Goal: Transaction & Acquisition: Purchase product/service

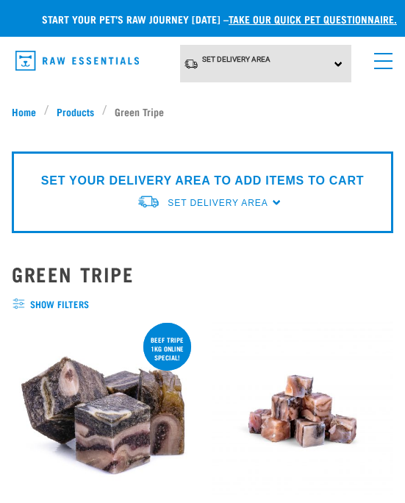
click at [386, 62] on link "menu" at bounding box center [380, 57] width 26 height 26
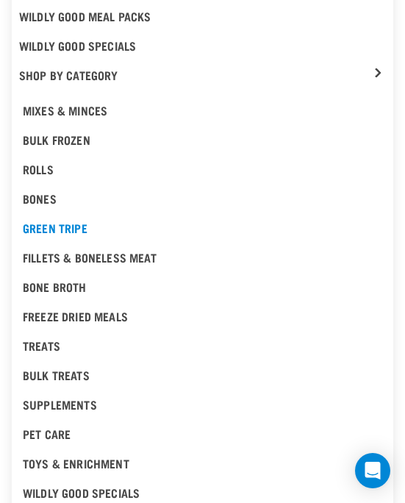
scroll to position [241, 0]
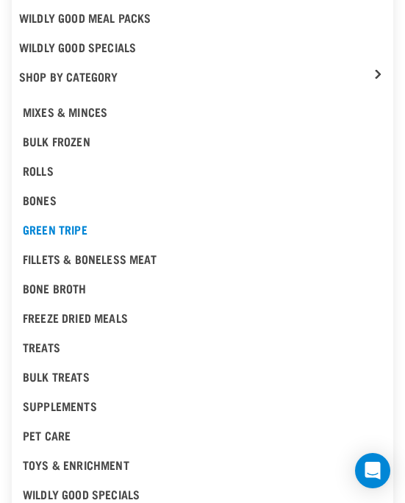
click at [82, 139] on div "Bulk Frozen" at bounding box center [202, 141] width 359 height 18
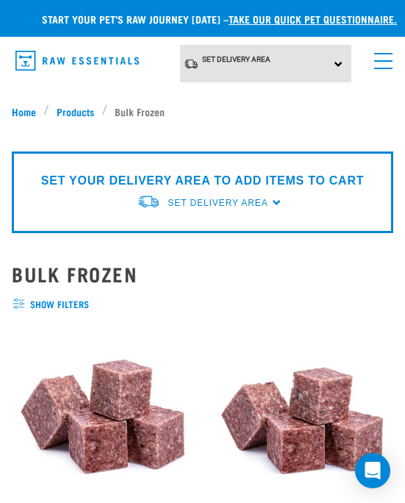
click at [376, 62] on link "menu" at bounding box center [380, 57] width 26 height 26
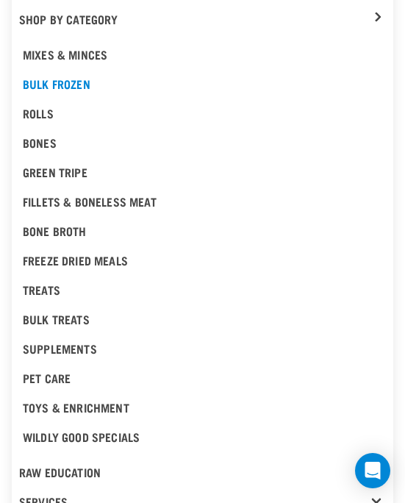
scroll to position [301, 0]
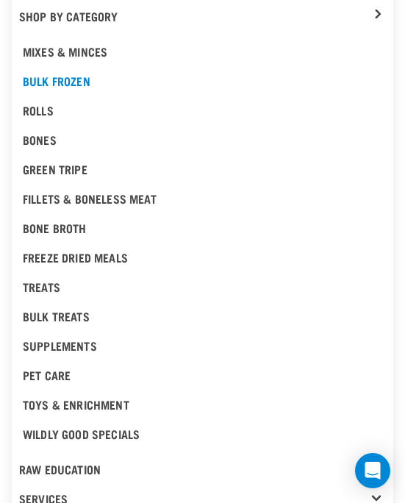
click at [101, 52] on div "Mixes & Minces" at bounding box center [202, 52] width 359 height 18
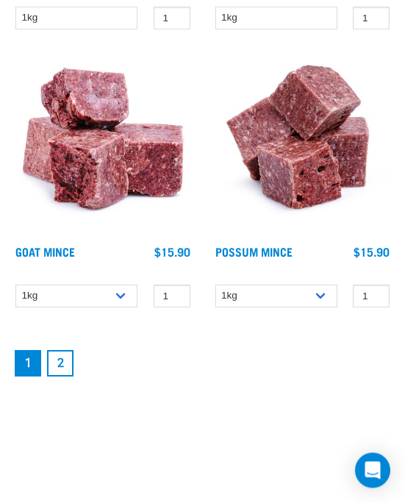
scroll to position [4443, 0]
click at [64, 376] on link "2" at bounding box center [60, 363] width 26 height 26
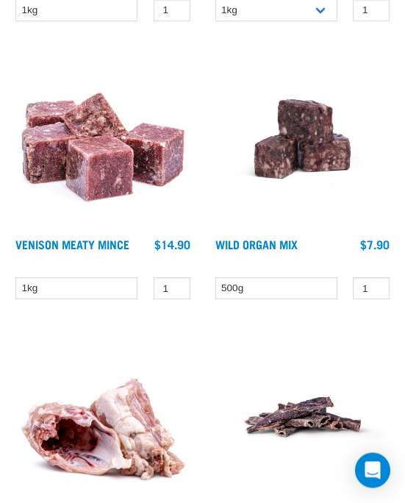
scroll to position [828, 0]
click at [301, 167] on img at bounding box center [303, 139] width 182 height 182
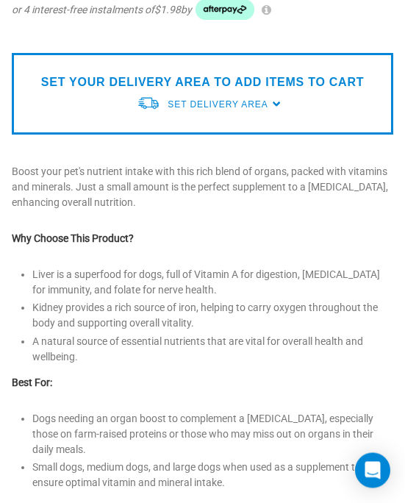
scroll to position [445, 0]
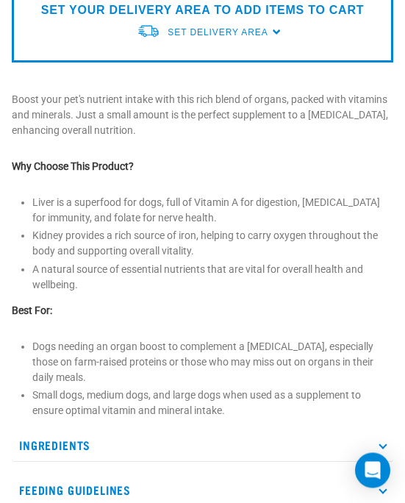
click at [193, 440] on p "Ingredients" at bounding box center [202, 445] width 381 height 33
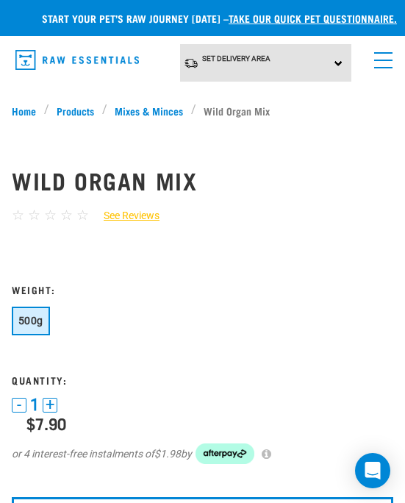
scroll to position [0, 0]
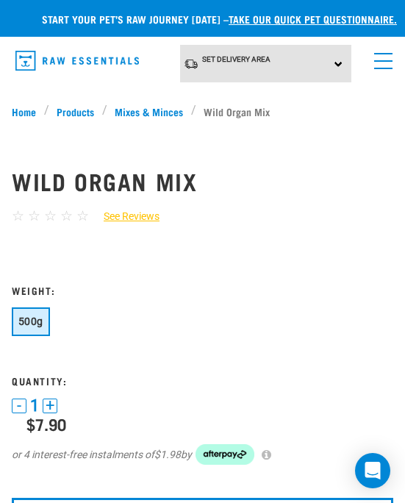
click at [392, 56] on link "menu" at bounding box center [380, 57] width 26 height 26
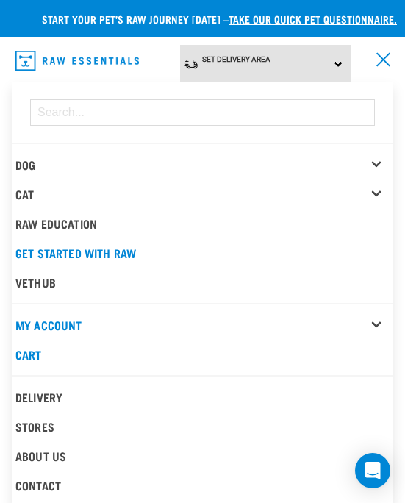
click at [370, 155] on div "Dog" at bounding box center [204, 164] width 378 height 29
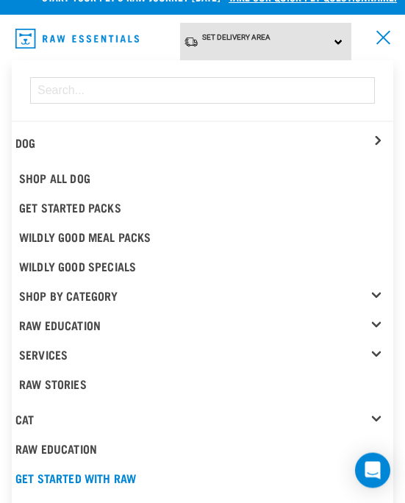
scroll to position [22, 0]
click at [370, 284] on link "Shop By Category" at bounding box center [206, 295] width 374 height 29
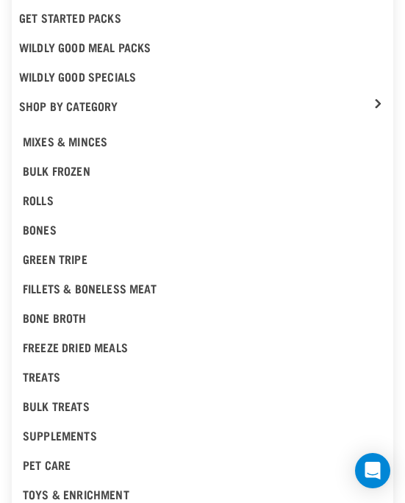
scroll to position [218, 0]
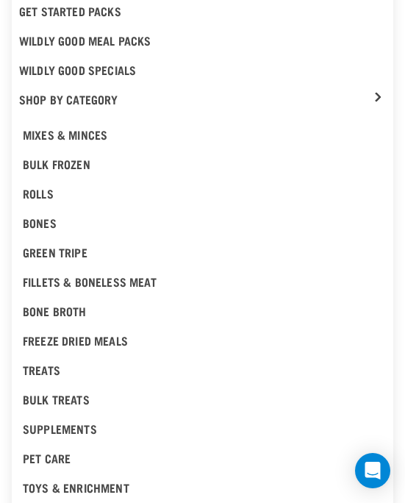
click at [47, 223] on div "Bones" at bounding box center [202, 223] width 359 height 18
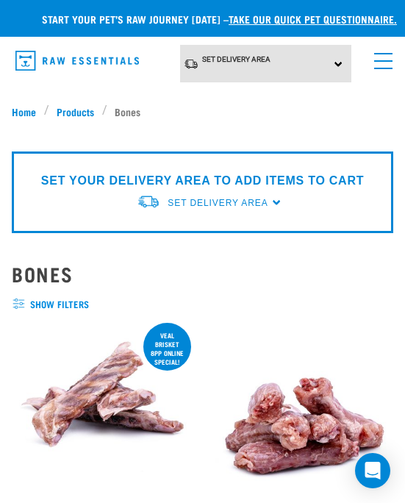
click at [382, 63] on link "menu" at bounding box center [380, 57] width 26 height 26
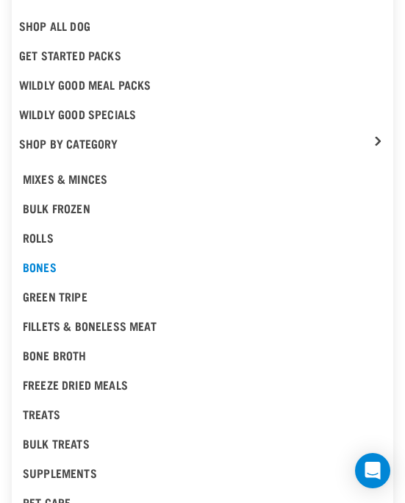
scroll to position [177, 0]
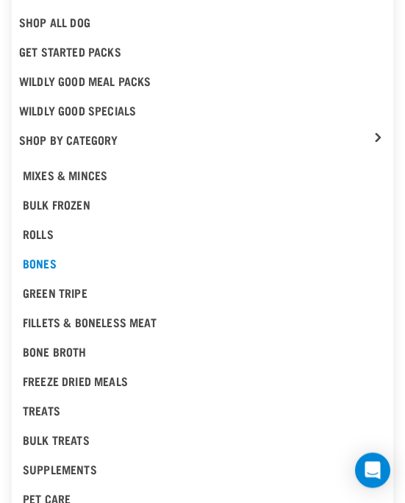
click at [32, 407] on div "Treats" at bounding box center [202, 411] width 359 height 18
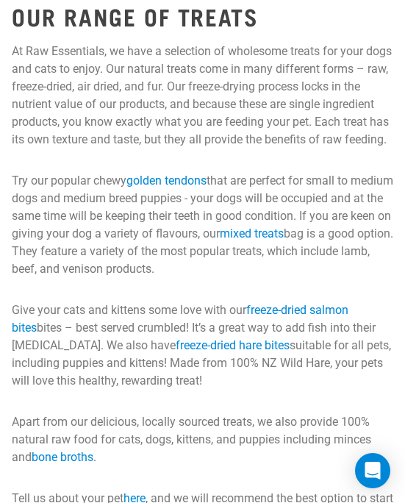
scroll to position [4777, 0]
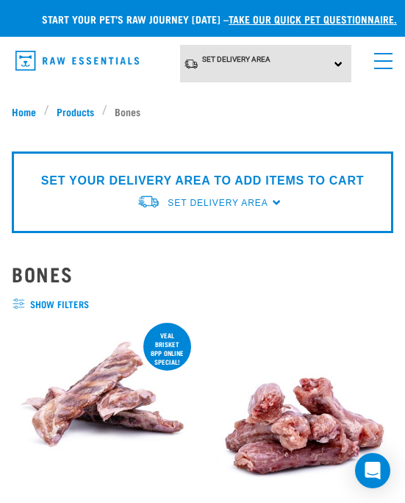
click at [378, 62] on link "menu" at bounding box center [380, 57] width 26 height 26
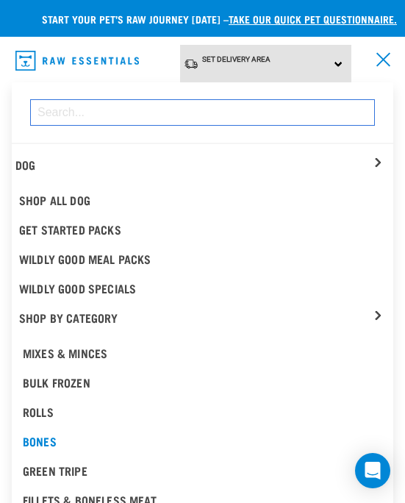
click at [46, 115] on input "dropdown navigation" at bounding box center [202, 112] width 345 height 26
type input "chicken feet"
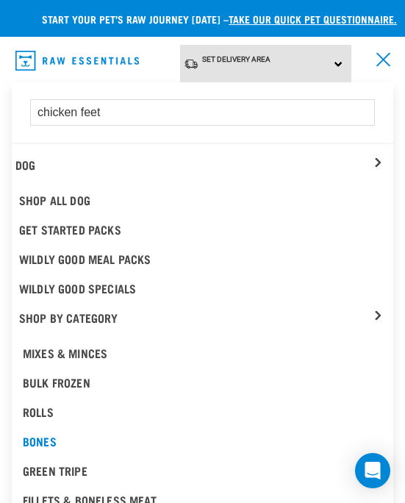
click at [324, 131] on form "chicken feet" at bounding box center [202, 112] width 381 height 49
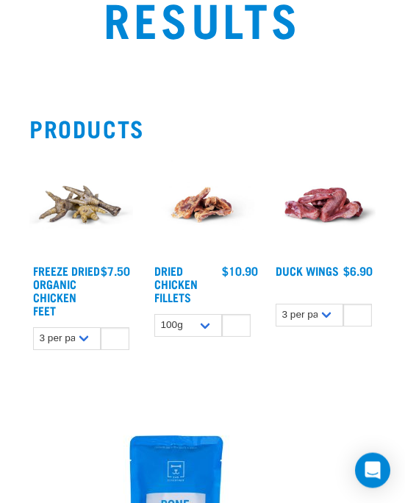
scroll to position [183, 0]
